Goal: Transaction & Acquisition: Book appointment/travel/reservation

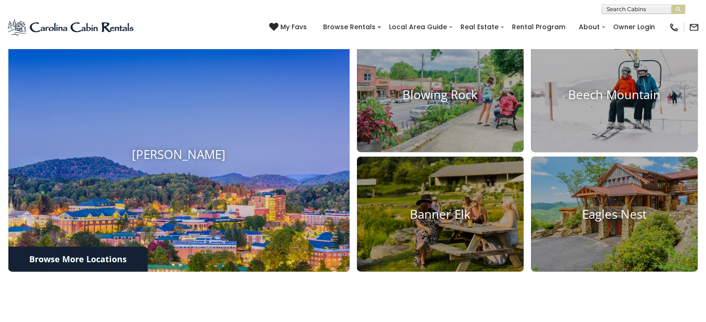
scroll to position [363, 0]
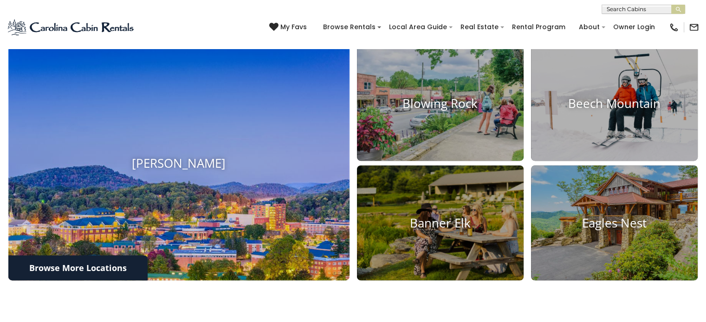
click at [187, 226] on img at bounding box center [178, 163] width 375 height 258
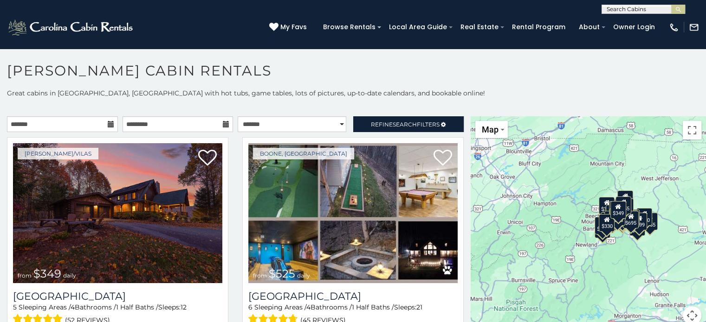
click at [110, 122] on icon at bounding box center [111, 124] width 6 height 6
click at [108, 125] on icon at bounding box center [111, 124] width 6 height 6
click at [84, 129] on input "text" at bounding box center [62, 124] width 111 height 16
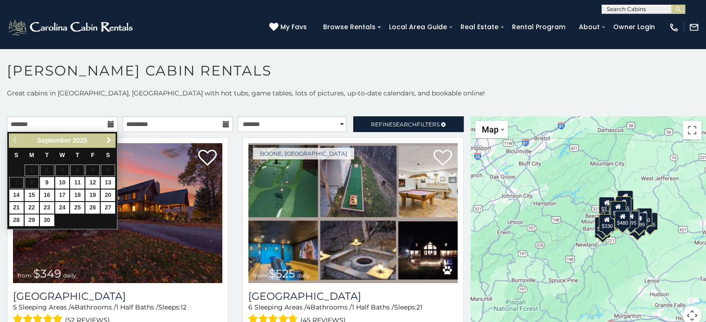
click at [106, 137] on span "Next" at bounding box center [108, 140] width 7 height 7
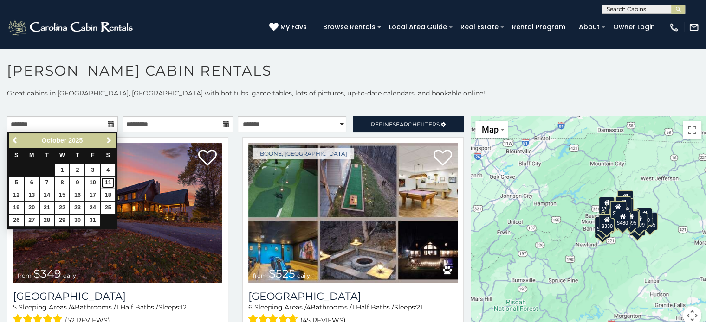
click at [108, 181] on link "11" at bounding box center [108, 183] width 14 height 12
type input "**********"
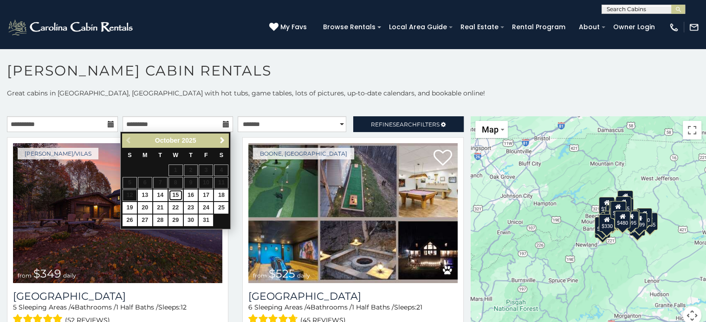
click at [177, 194] on link "15" at bounding box center [175, 196] width 14 height 12
type input "**********"
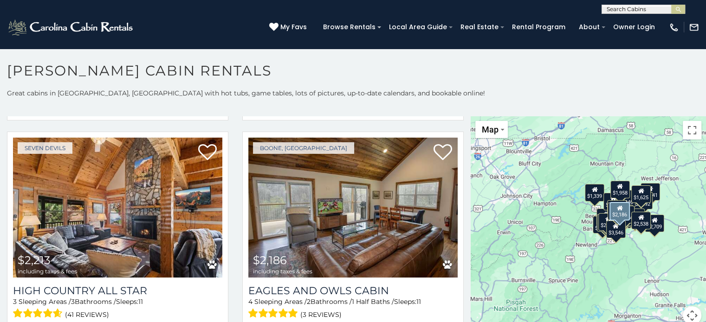
scroll to position [1392, 0]
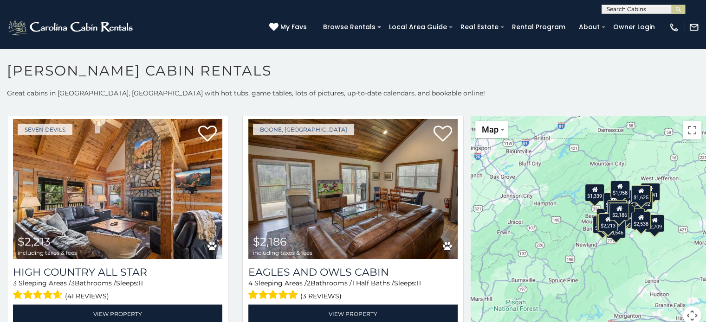
click at [585, 197] on div "$1,339" at bounding box center [594, 193] width 19 height 18
